Goal: Information Seeking & Learning: Learn about a topic

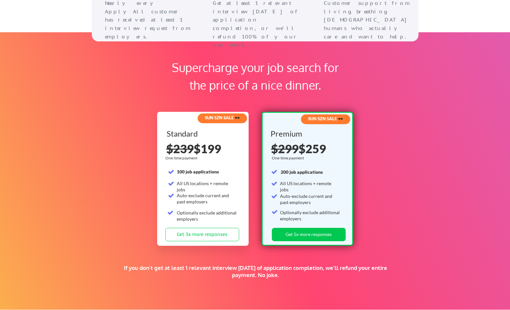
scroll to position [937, 0]
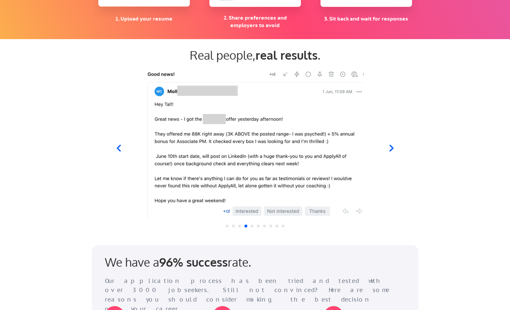
scroll to position [592, 0]
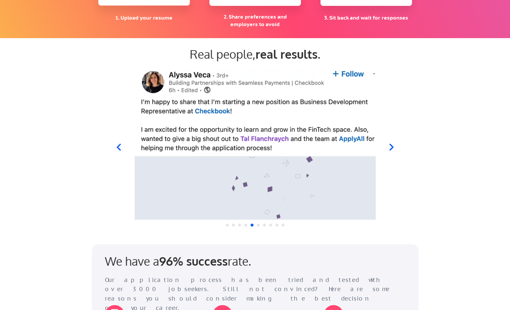
click at [118, 151] on icon at bounding box center [118, 147] width 8 height 8
click at [121, 150] on icon at bounding box center [118, 147] width 8 height 8
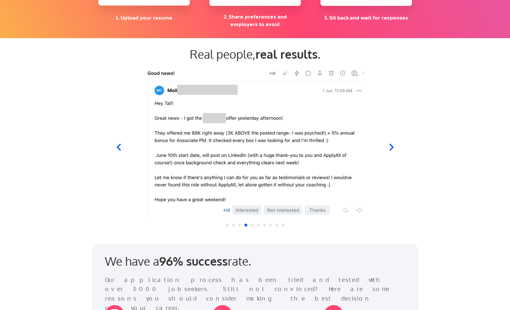
click at [392, 148] on icon at bounding box center [391, 147] width 8 height 8
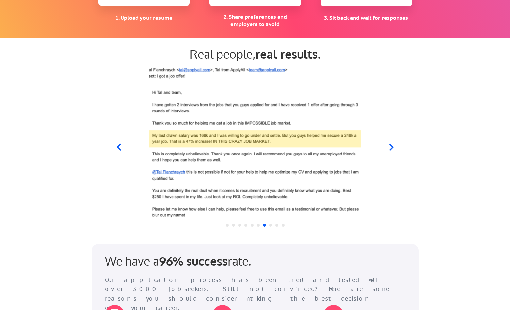
click at [119, 146] on icon at bounding box center [118, 147] width 8 height 8
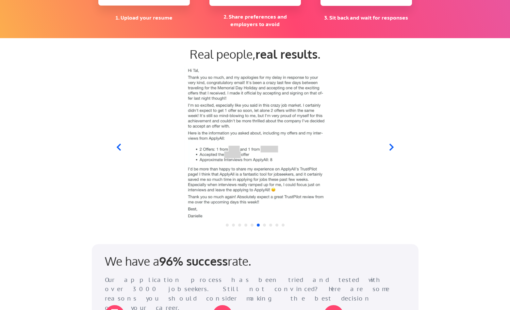
click at [390, 149] on icon at bounding box center [391, 147] width 4 height 7
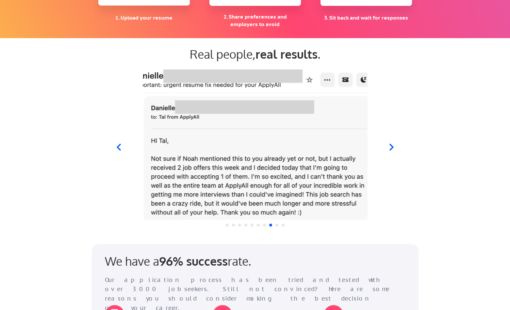
click at [118, 147] on icon at bounding box center [118, 147] width 8 height 8
click at [119, 148] on icon at bounding box center [118, 147] width 8 height 8
click at [118, 148] on icon at bounding box center [118, 147] width 8 height 8
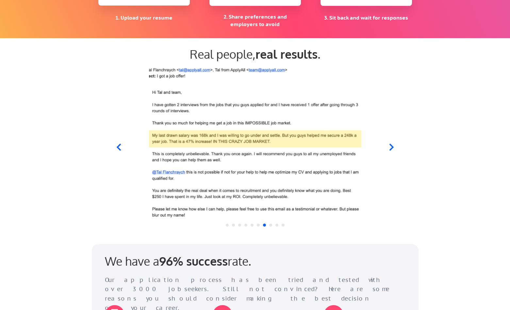
click at [391, 147] on icon at bounding box center [391, 147] width 4 height 7
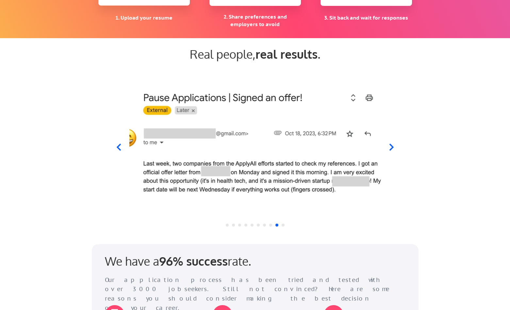
click at [118, 148] on icon at bounding box center [118, 147] width 4 height 7
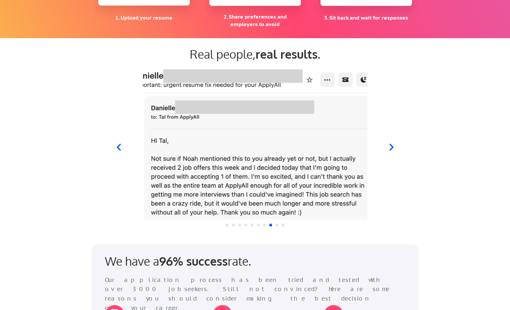
click at [393, 144] on icon at bounding box center [391, 147] width 8 height 8
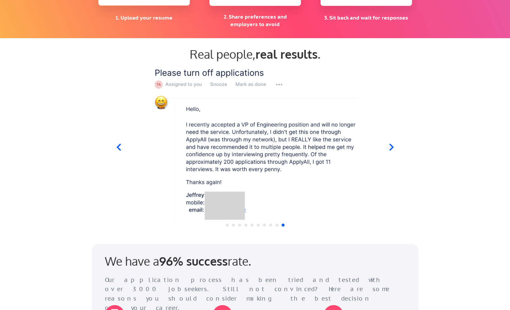
click at [393, 144] on icon at bounding box center [391, 147] width 8 height 8
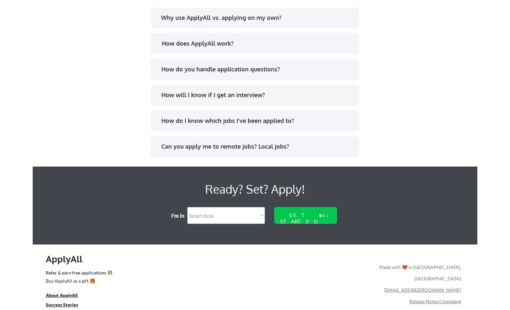
scroll to position [1278, 0]
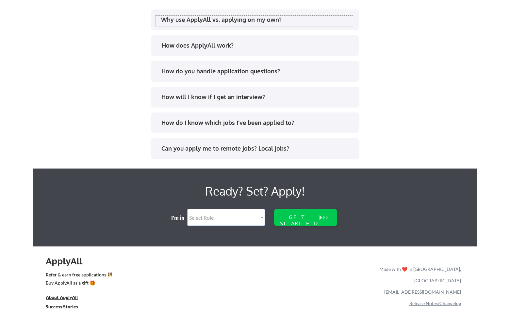
click at [245, 23] on div "Why use ApplyAll vs. applying on my own?" at bounding box center [257, 20] width 192 height 8
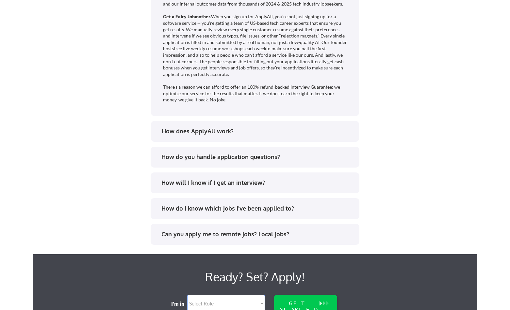
scroll to position [1393, 0]
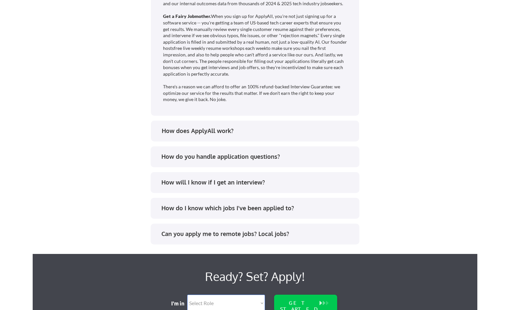
click at [205, 132] on div "How does ApplyAll work?" at bounding box center [258, 131] width 192 height 8
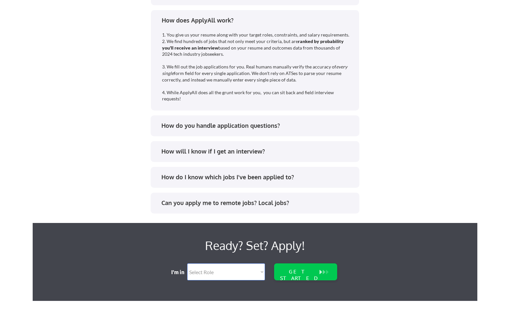
scroll to position [1505, 0]
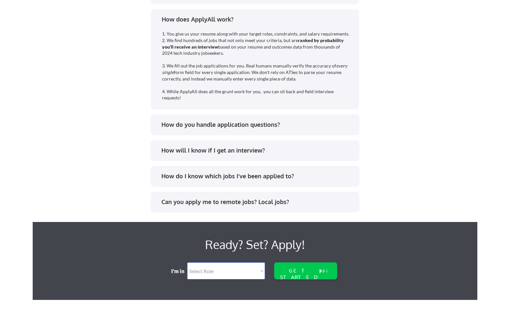
click at [268, 201] on div "Can you apply me to remote jobs? Local jobs?" at bounding box center [257, 202] width 192 height 8
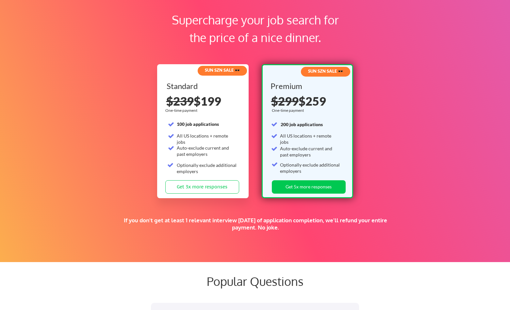
scroll to position [984, 0]
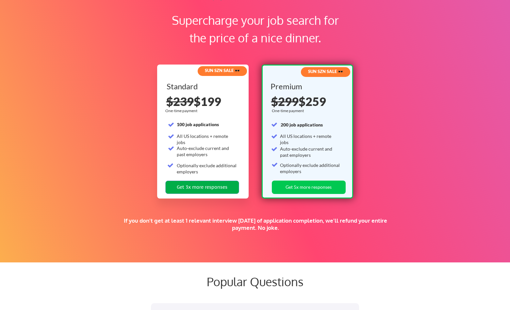
click at [212, 186] on button "Get 3x more responses" at bounding box center [202, 187] width 74 height 13
